Goal: Navigation & Orientation: Find specific page/section

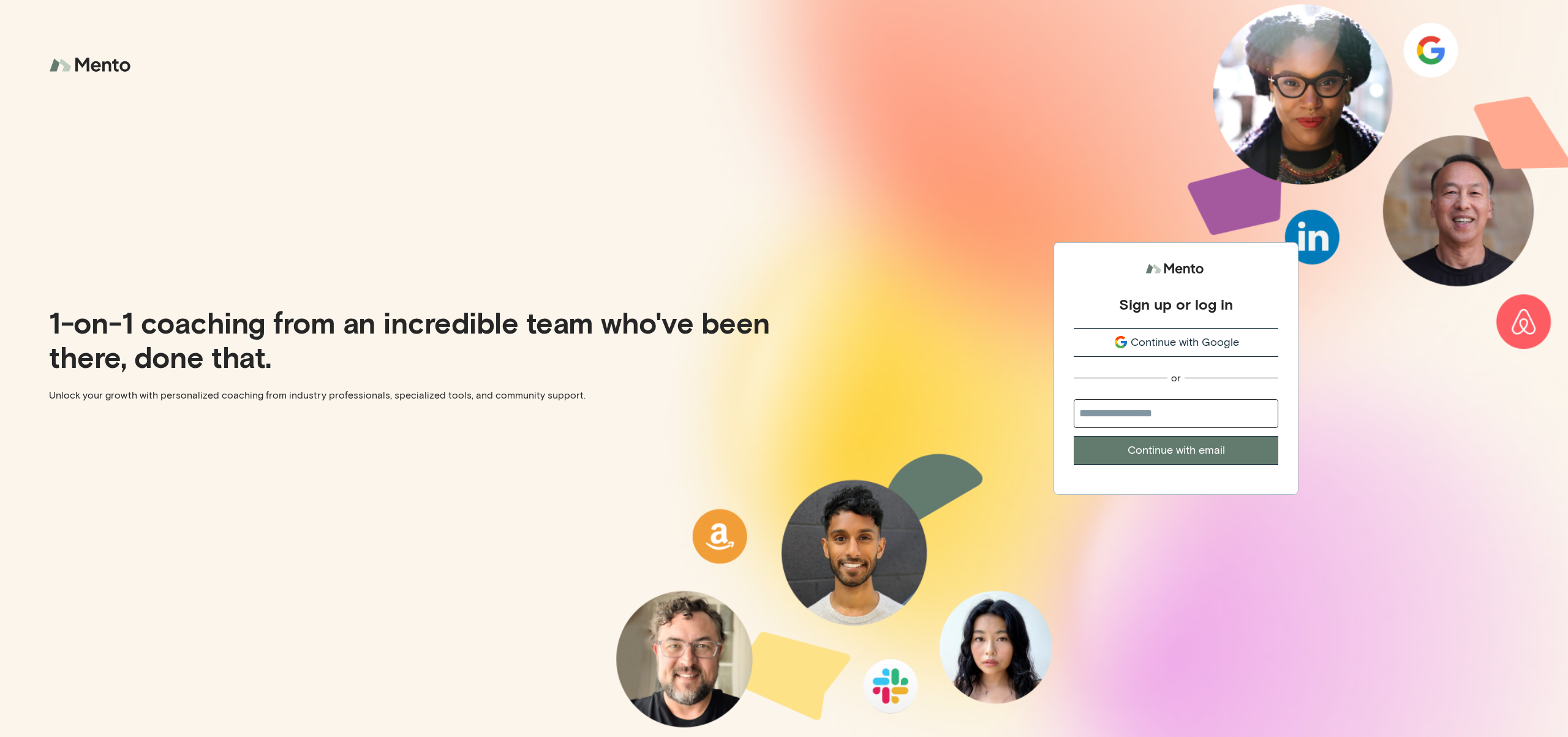
click at [1199, 400] on input "email" at bounding box center [1176, 414] width 204 height 29
click at [1148, 400] on input "*" at bounding box center [1176, 414] width 204 height 29
type input "**********"
click at [1074, 436] on button "Continue with email" at bounding box center [1176, 450] width 204 height 29
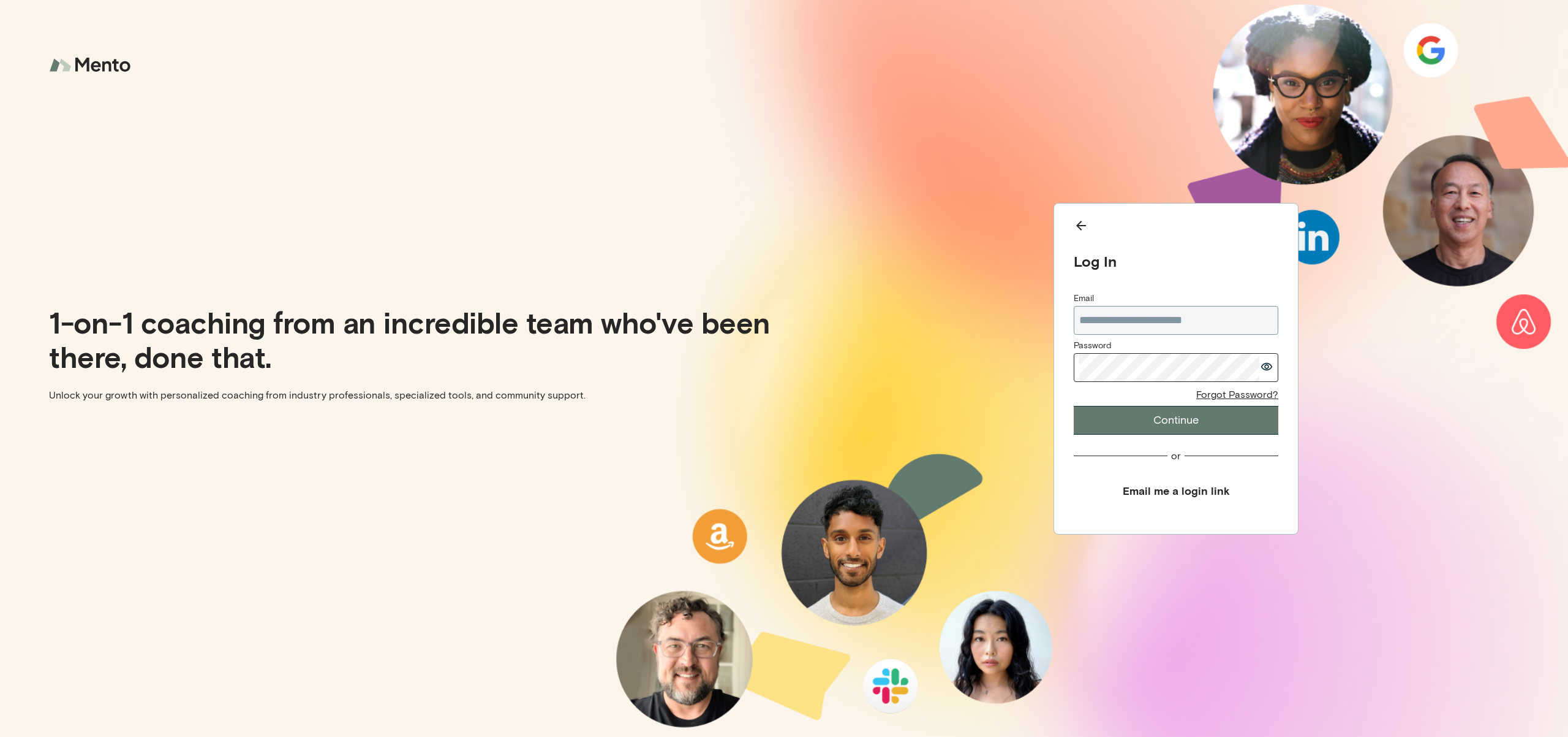
click at [1074, 406] on button "Continue" at bounding box center [1176, 420] width 204 height 29
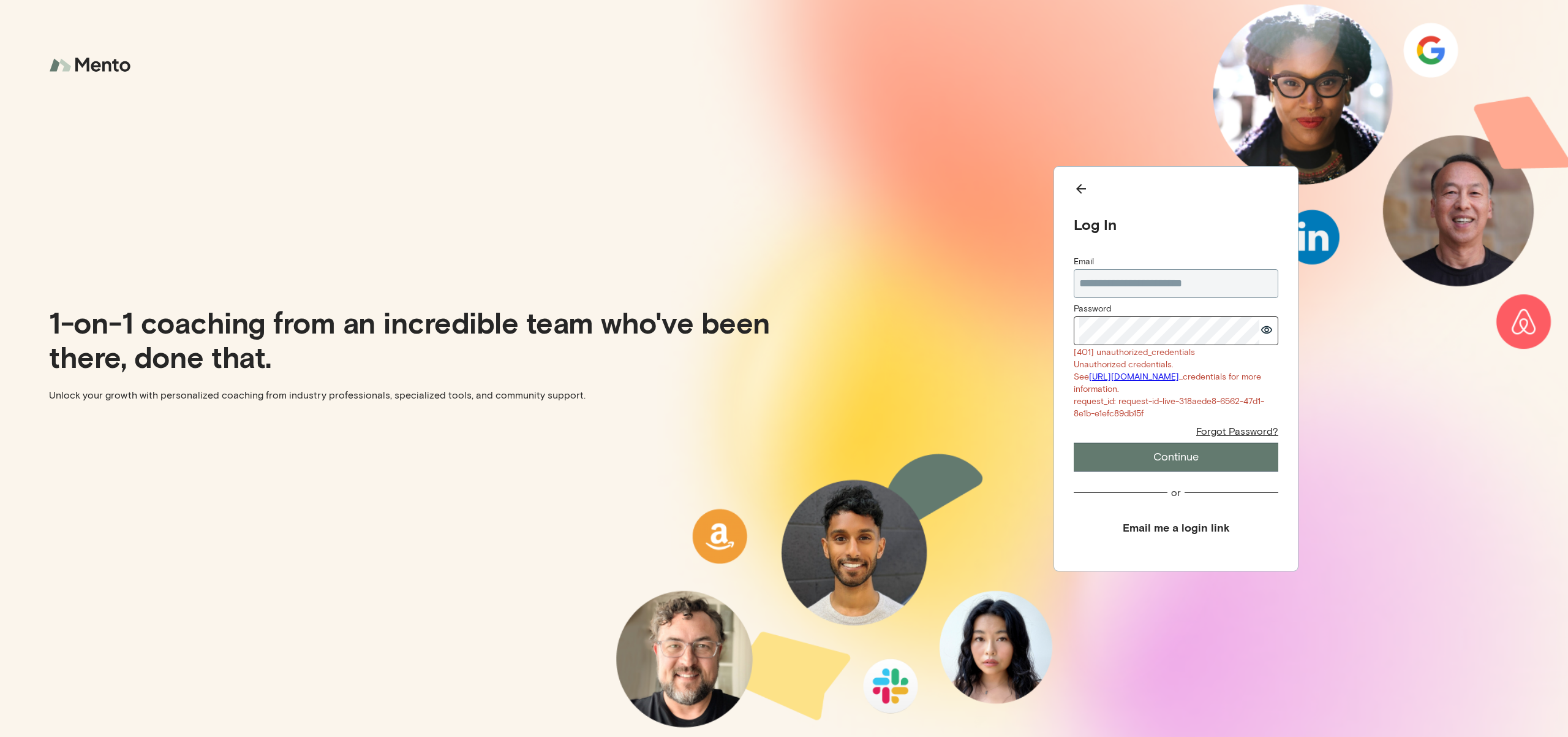
click at [965, 310] on div "**********" at bounding box center [1177, 368] width 784 height 737
click at [1074, 442] on button "Continue" at bounding box center [1176, 457] width 204 height 29
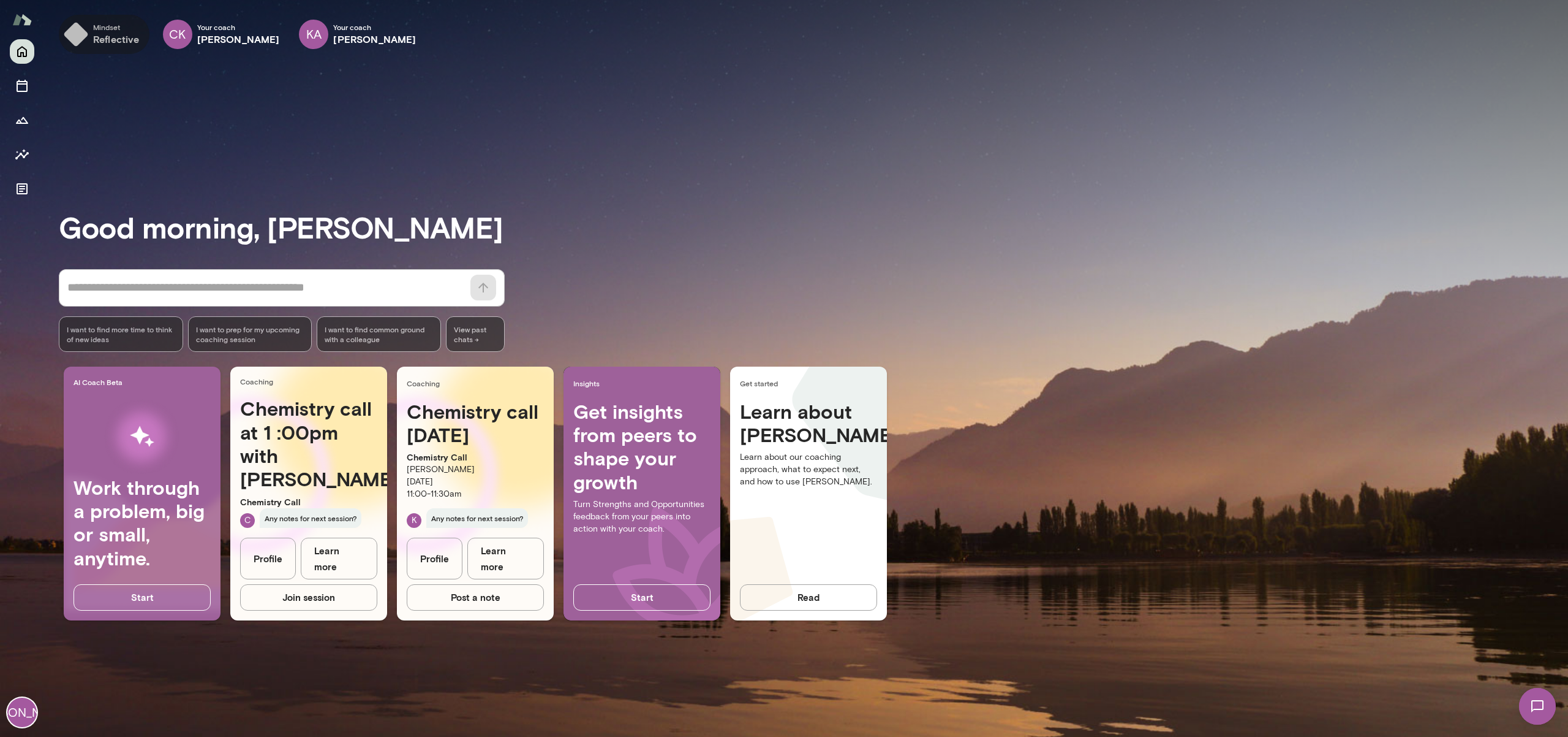
click at [132, 21] on button "Mindset reflective" at bounding box center [104, 34] width 91 height 39
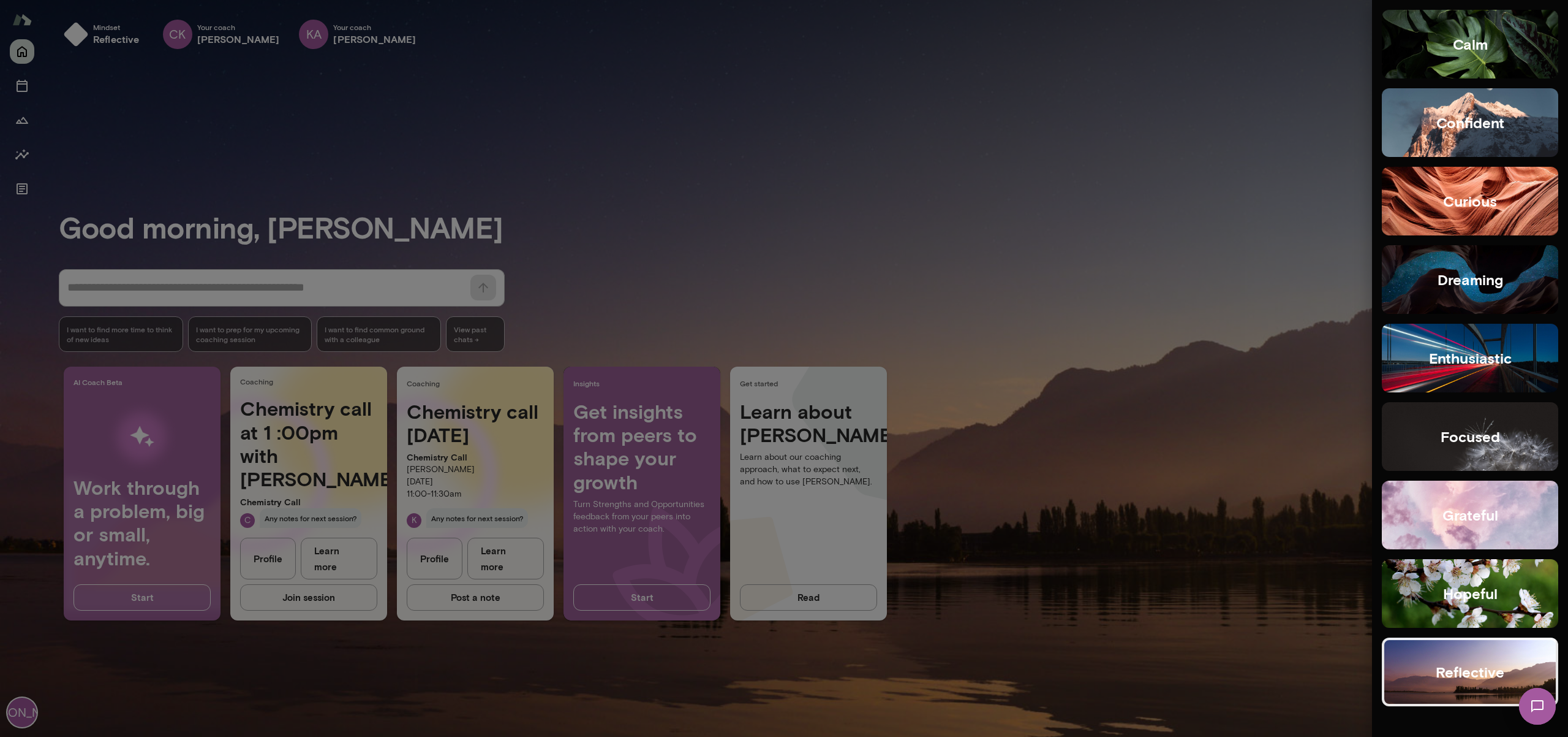
click at [1237, 81] on div at bounding box center [784, 368] width 1568 height 737
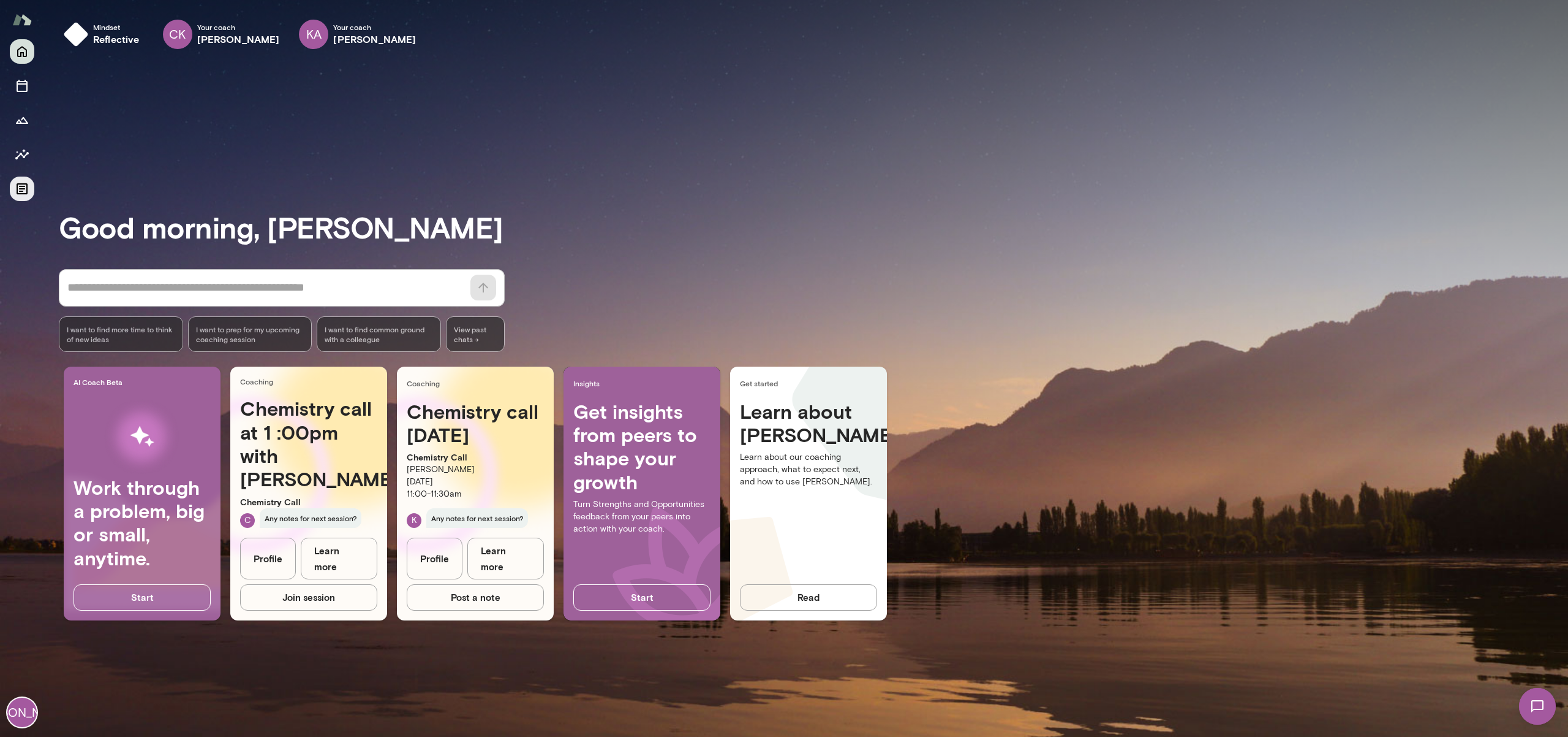
click at [13, 180] on button "Documents" at bounding box center [22, 189] width 24 height 24
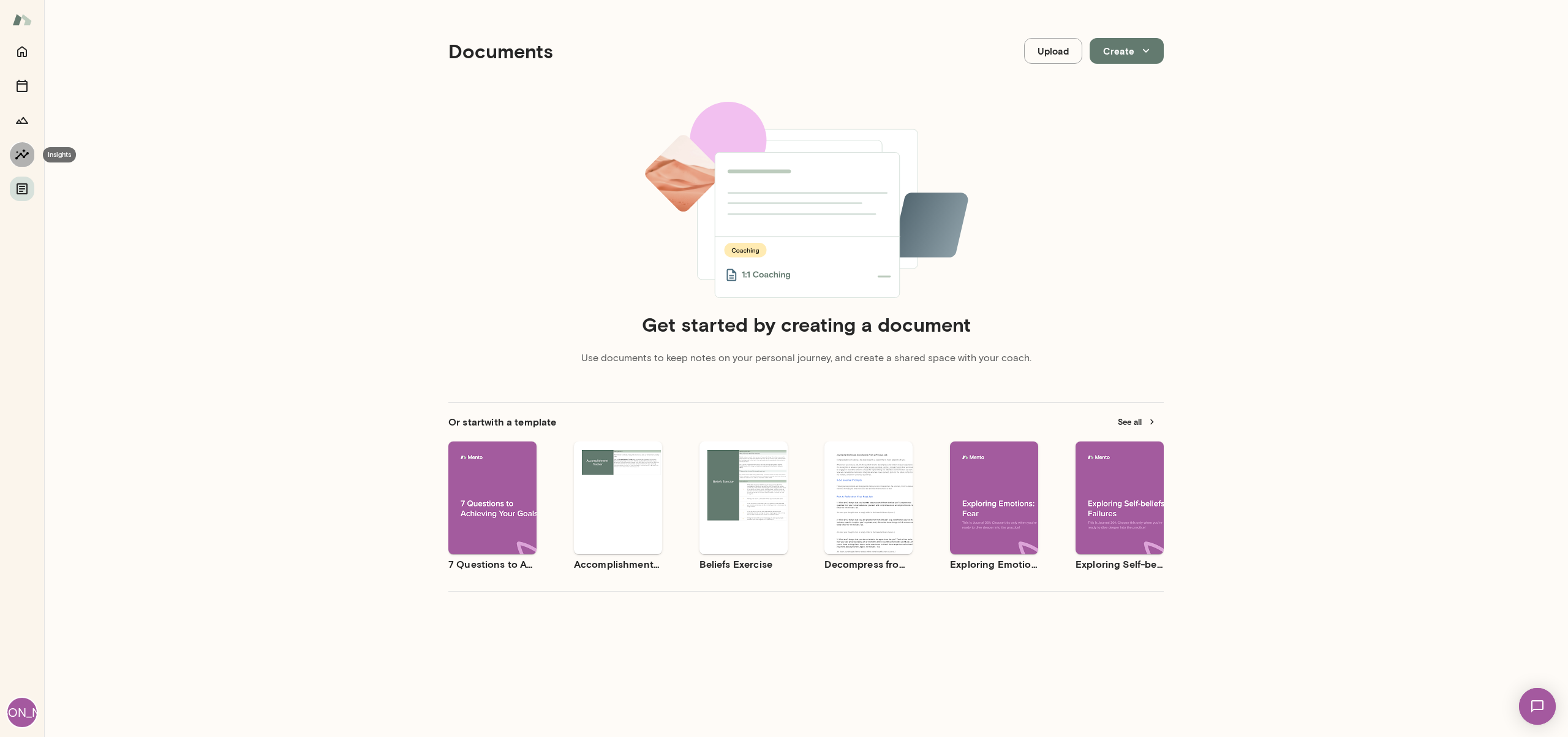
click at [20, 148] on icon "Insights" at bounding box center [21, 154] width 14 height 14
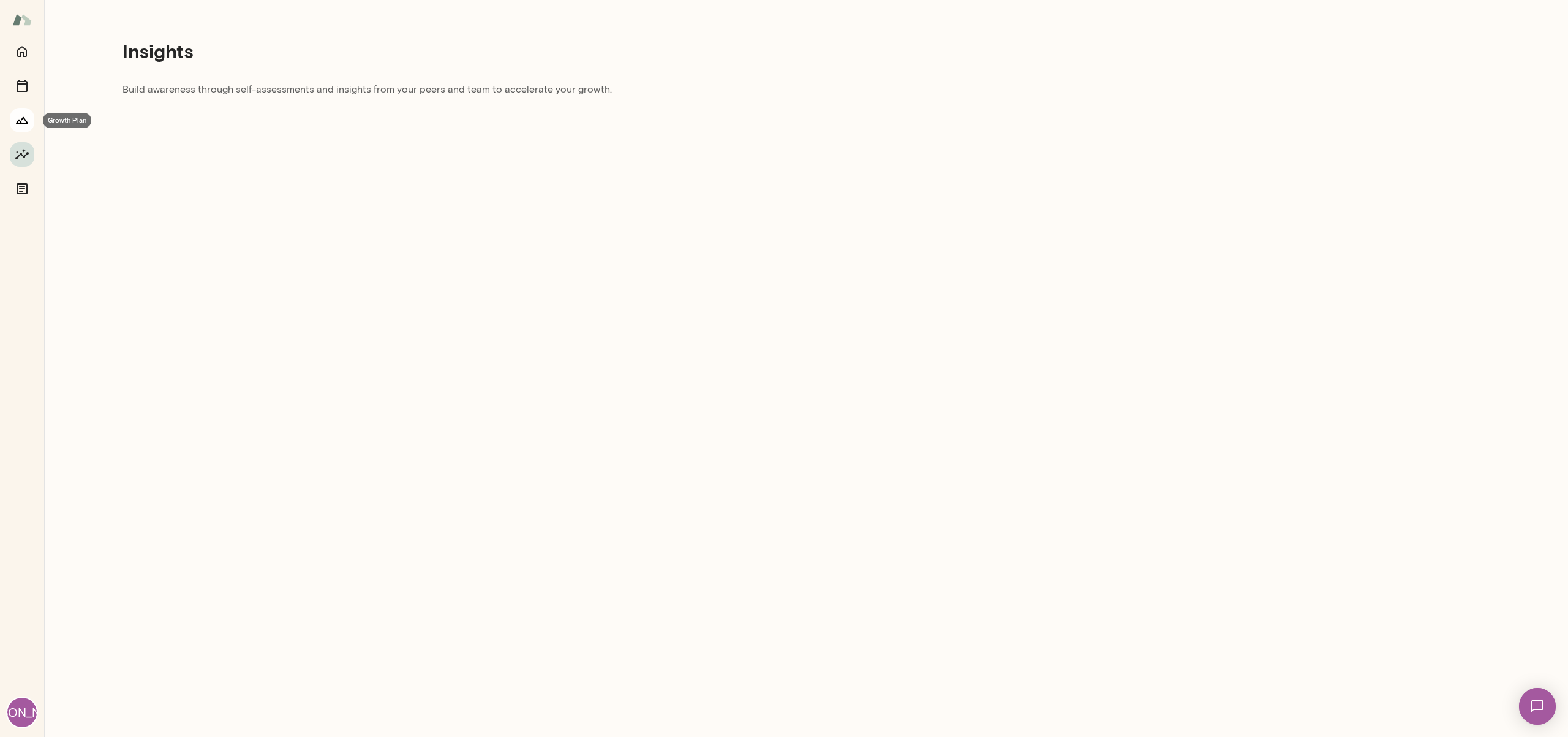
click at [29, 114] on icon "Growth Plan" at bounding box center [21, 120] width 14 height 14
click at [26, 82] on icon "Sessions" at bounding box center [22, 86] width 11 height 12
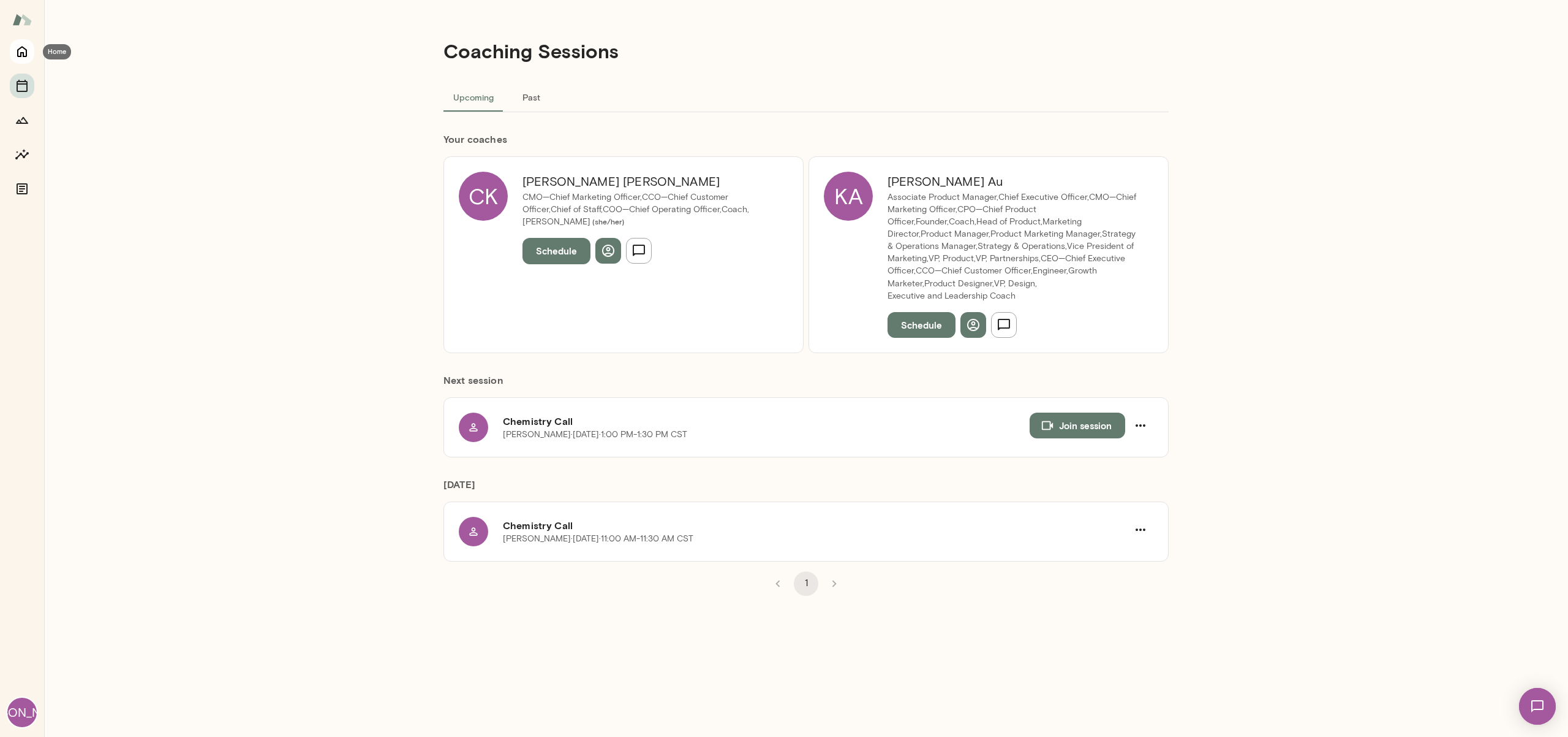
click at [25, 45] on icon "Home" at bounding box center [21, 51] width 14 height 14
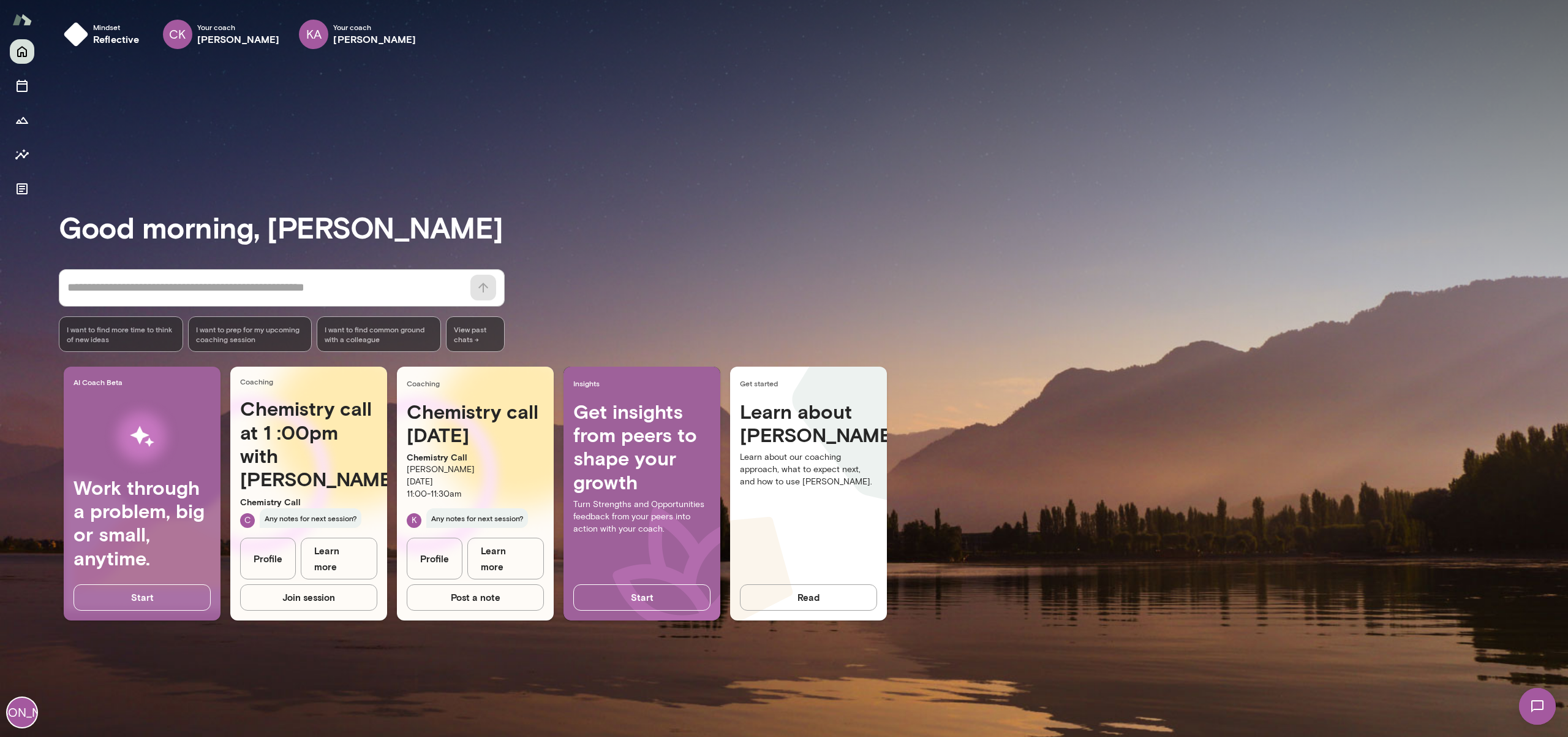
click at [1548, 707] on img at bounding box center [1538, 706] width 50 height 50
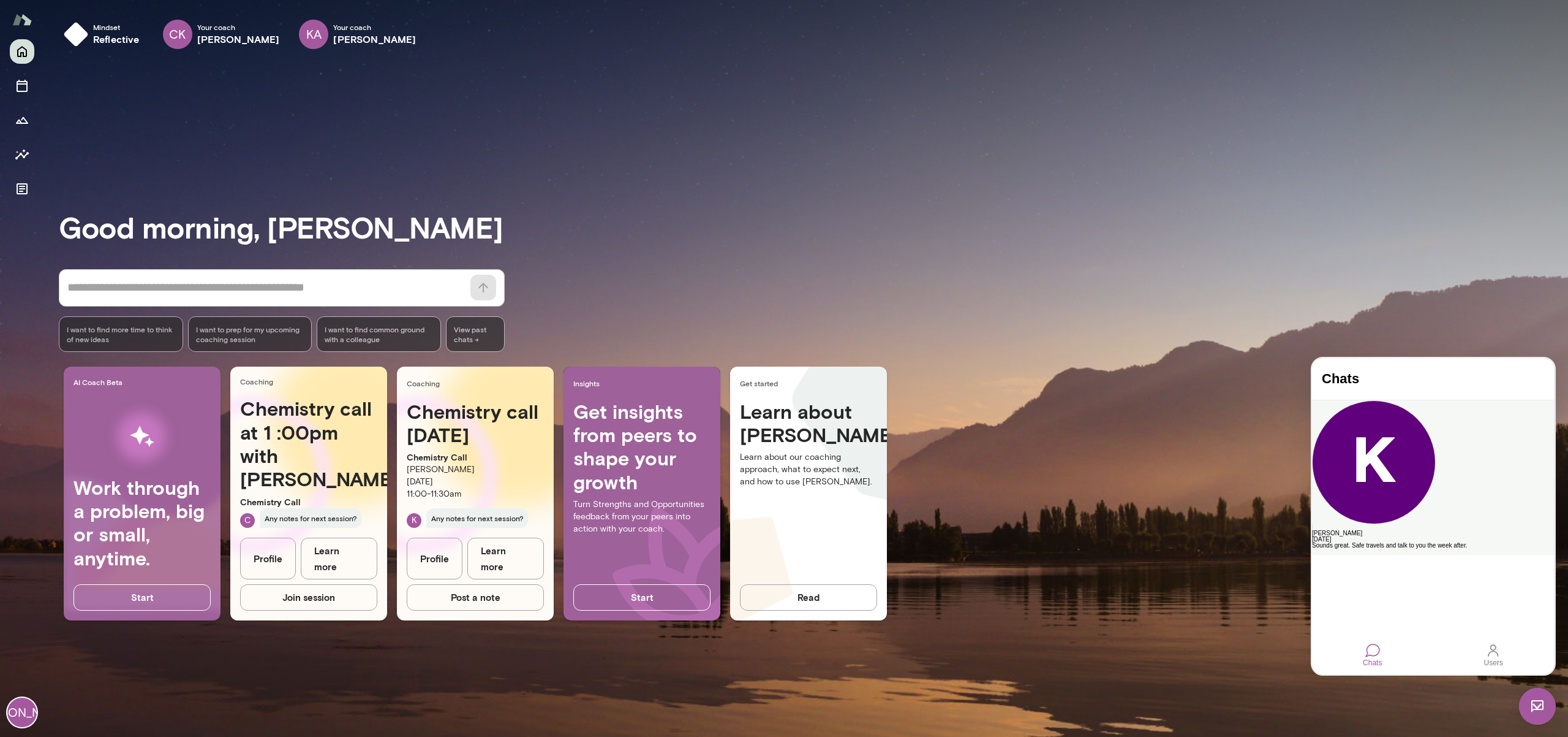
click at [1439, 542] on div "Sounds great. Safe travels and talk to you the week after." at bounding box center [1433, 545] width 242 height 6
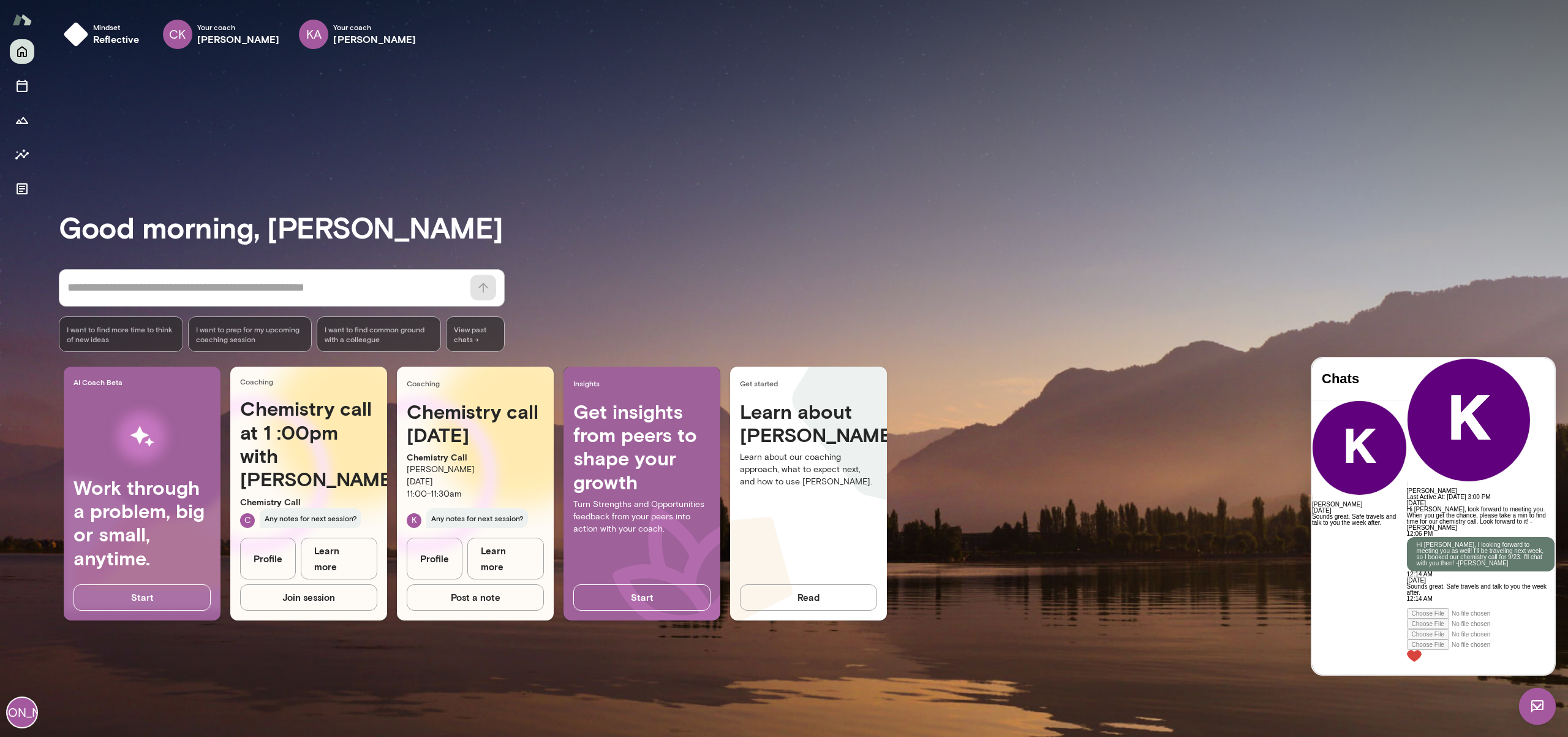
drag, startPoint x: 1086, startPoint y: 229, endPoint x: 1282, endPoint y: 17, distance: 288.7
click at [1093, 214] on h3 "Good morning, [PERSON_NAME]" at bounding box center [814, 226] width 1510 height 34
click at [1535, 707] on img at bounding box center [1538, 706] width 37 height 37
